Goal: Information Seeking & Learning: Understand process/instructions

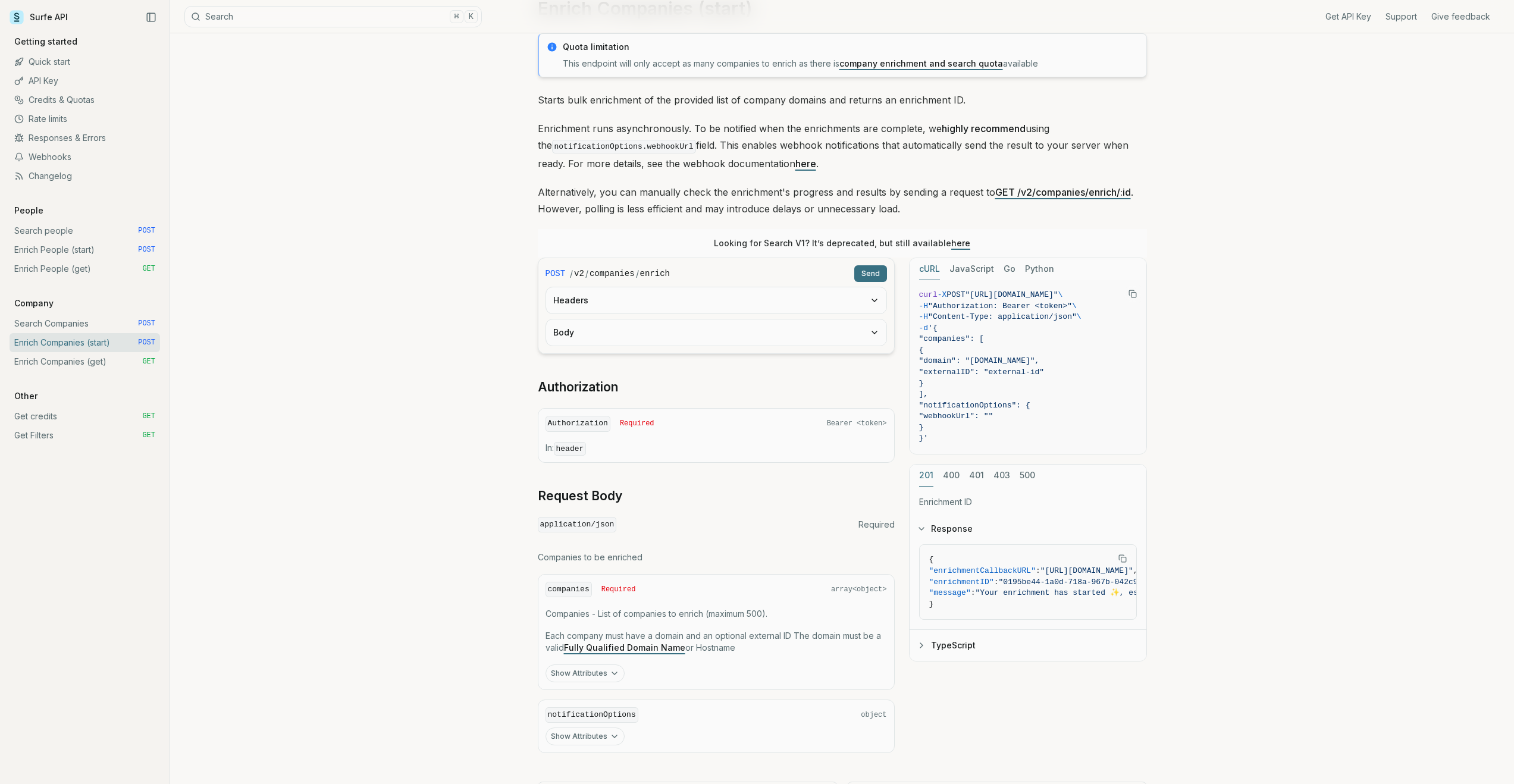
scroll to position [125, 0]
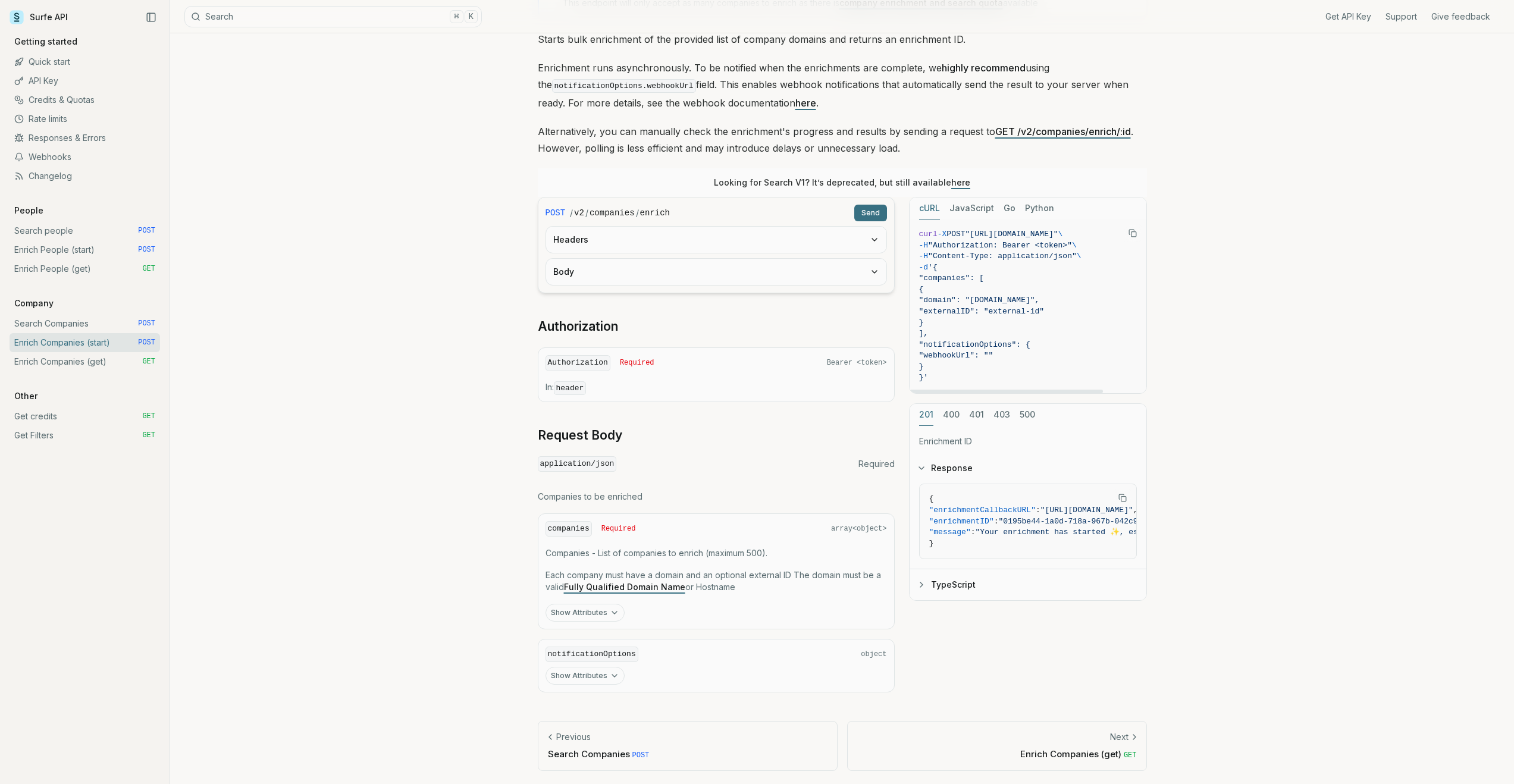
click at [1133, 233] on icon "Copy Text" at bounding box center [1132, 233] width 8 height 8
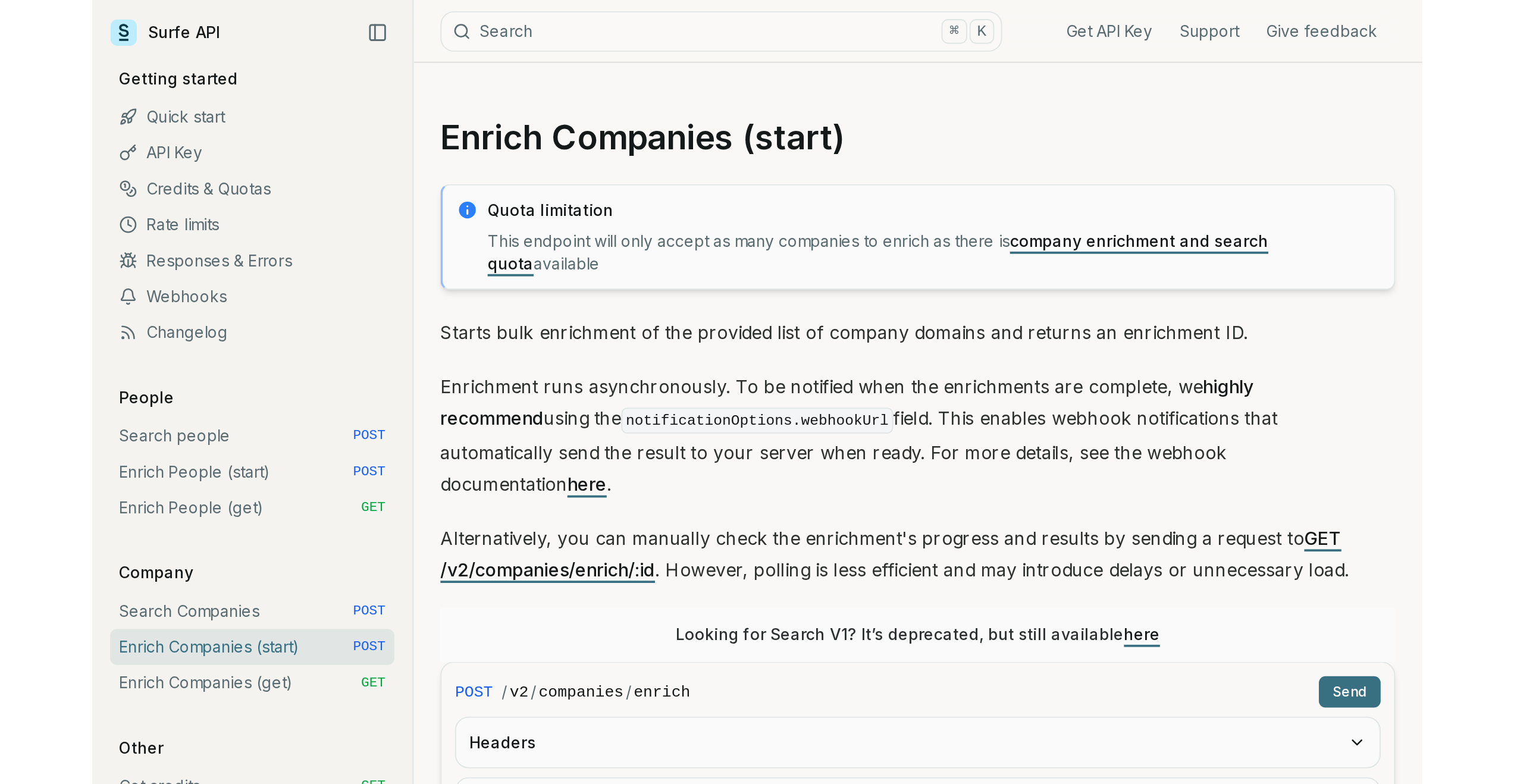
scroll to position [125, 0]
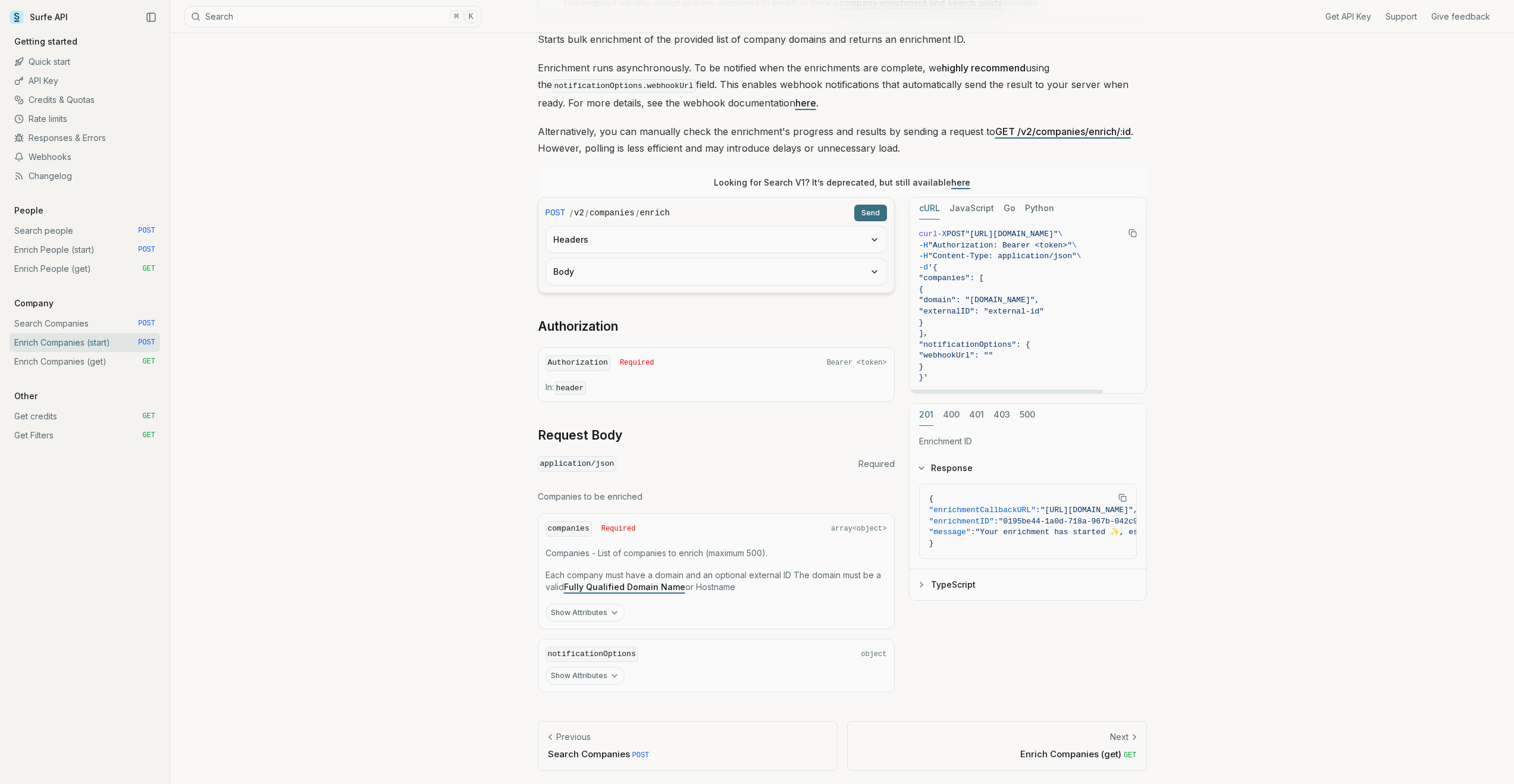
click at [703, 229] on icon "Copy Text" at bounding box center [1132, 233] width 8 height 8
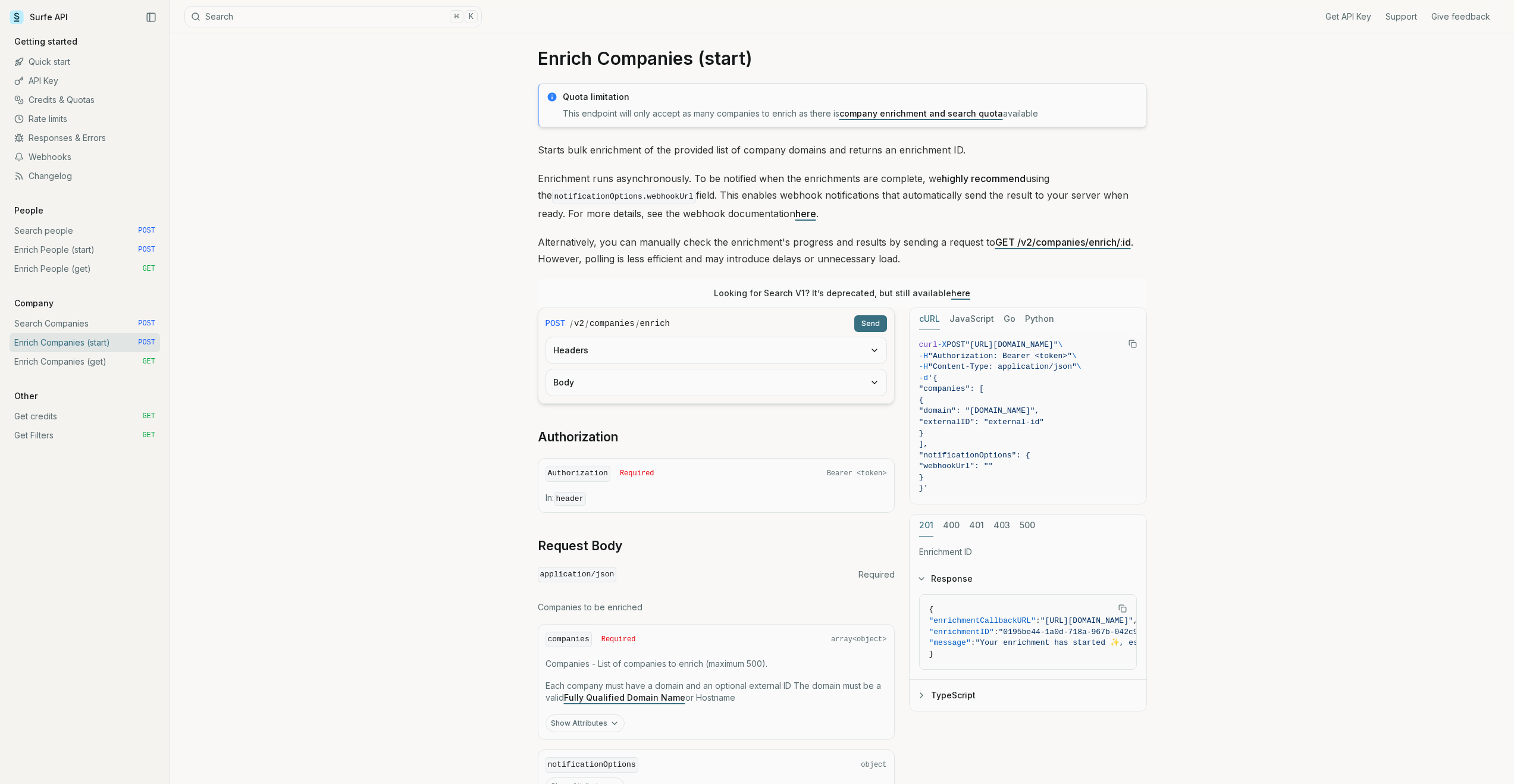
scroll to position [0, 0]
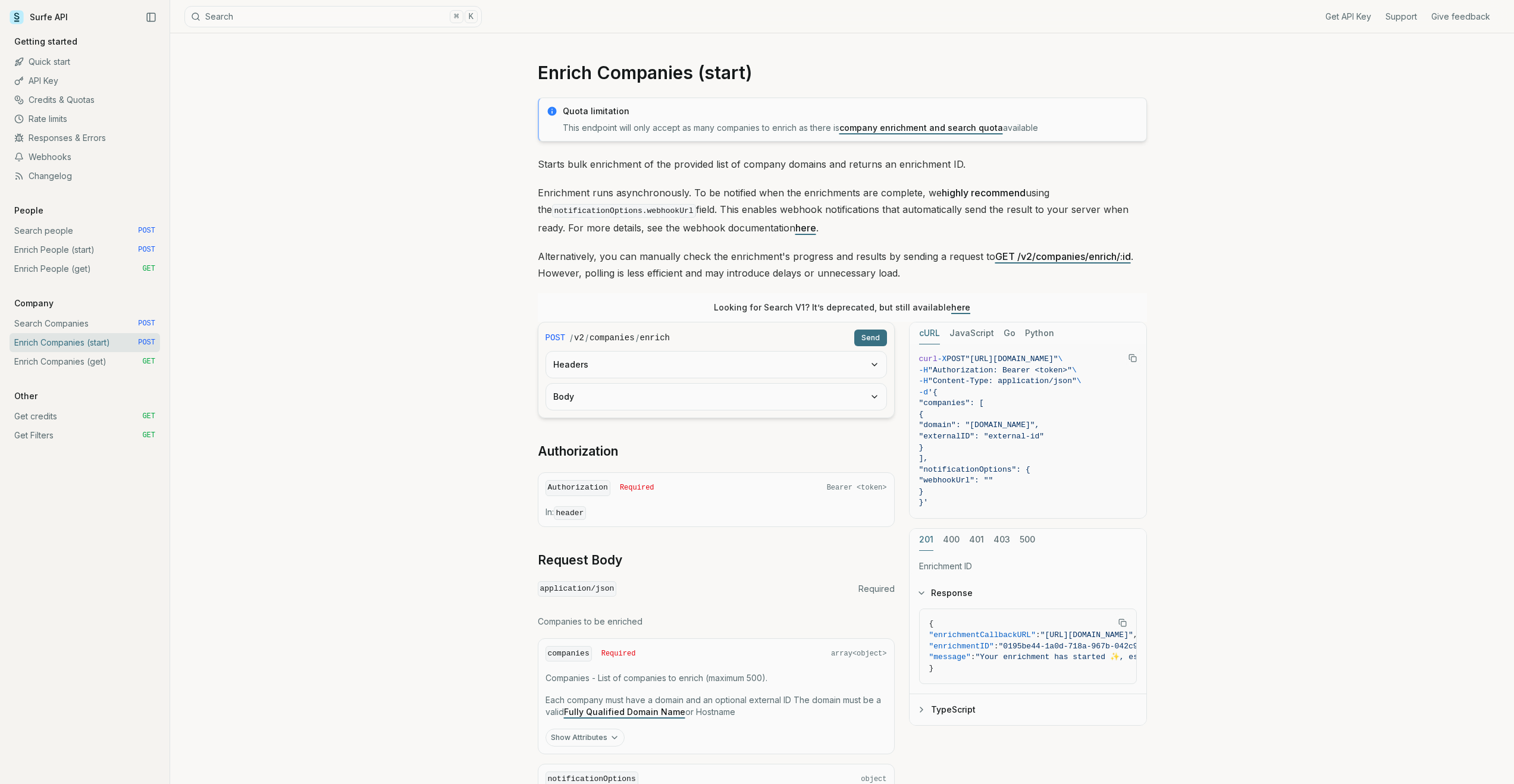
click at [98, 366] on link "Enrich Companies (get) GET" at bounding box center [85, 362] width 151 height 19
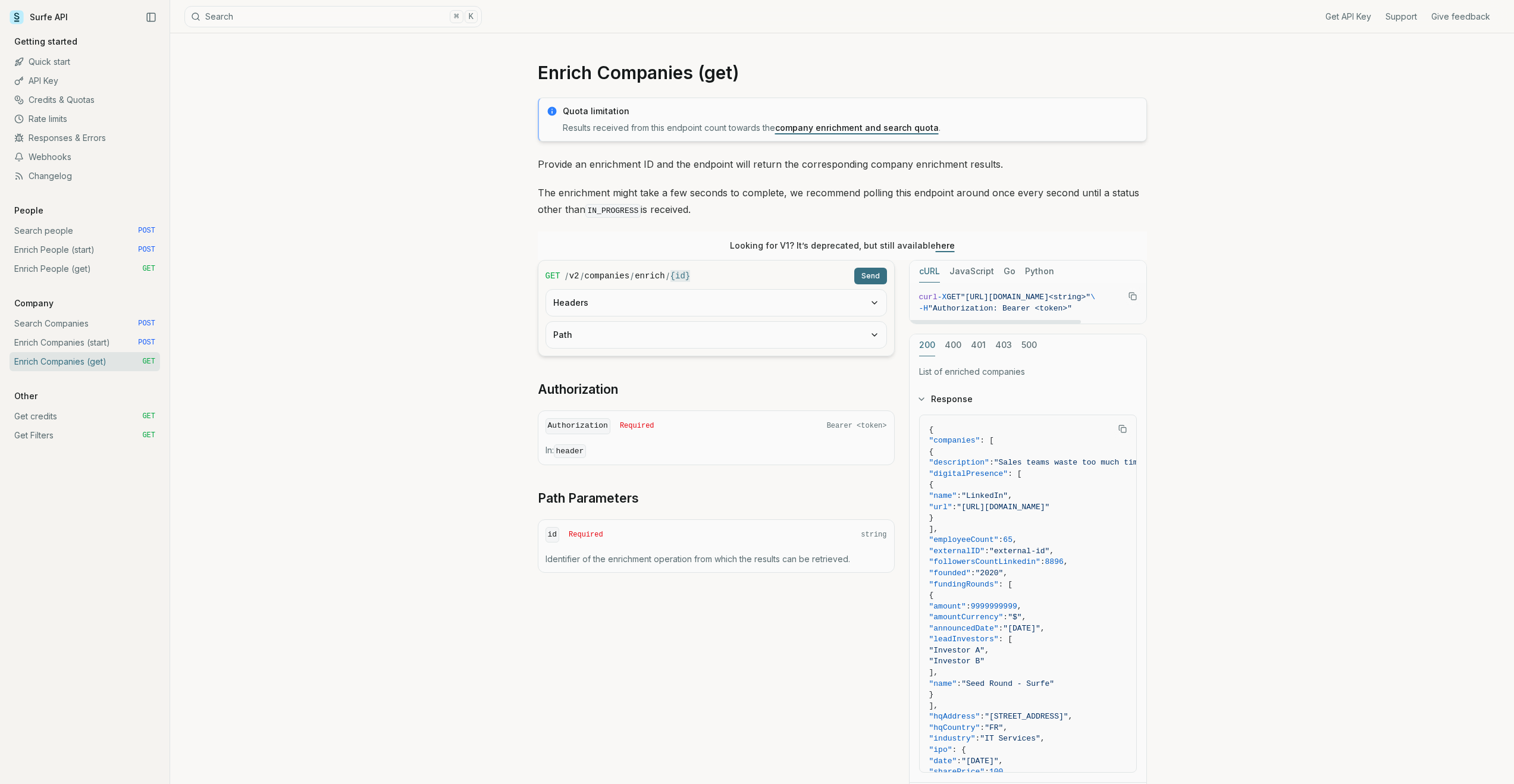
click at [703, 296] on icon "Copy Text" at bounding box center [1132, 296] width 8 height 8
